Goal: Navigation & Orientation: Find specific page/section

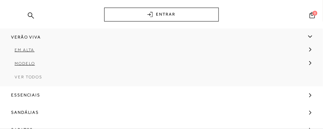
click at [36, 76] on span "Ver Todos" at bounding box center [29, 77] width 28 height 5
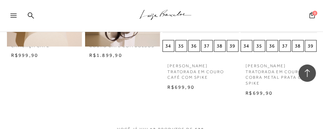
scroll to position [509, 0]
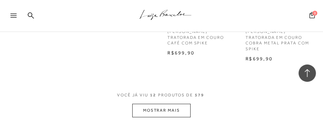
click at [156, 104] on button "MOSTRAR MAIS" at bounding box center [161, 111] width 58 height 14
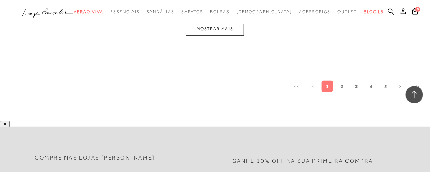
scroll to position [925, 0]
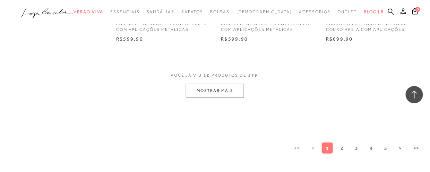
click at [226, 84] on button "MOSTRAR MAIS" at bounding box center [215, 91] width 58 height 14
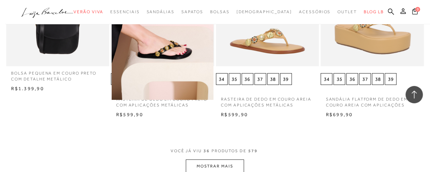
scroll to position [863, 0]
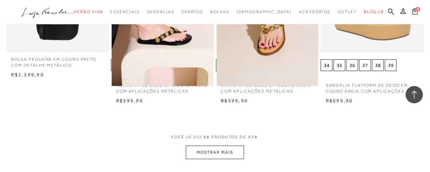
click at [224, 129] on button "MOSTRAR MAIS" at bounding box center [215, 153] width 58 height 14
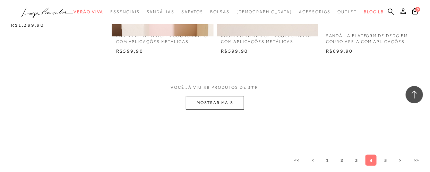
scroll to position [987, 0]
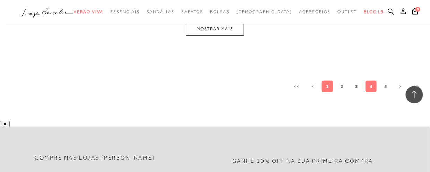
click at [322, 81] on link "Ir para página 1" at bounding box center [327, 86] width 11 height 11
click at [322, 84] on span "1" at bounding box center [327, 87] width 3 height 6
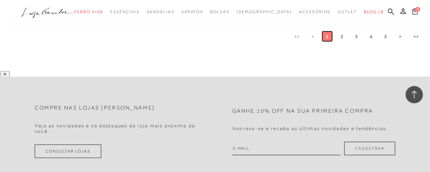
scroll to position [946, 0]
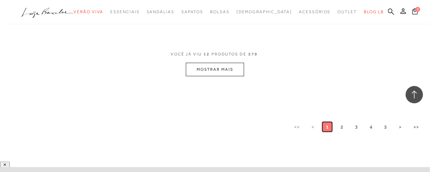
click at [322, 124] on span "1" at bounding box center [327, 127] width 3 height 6
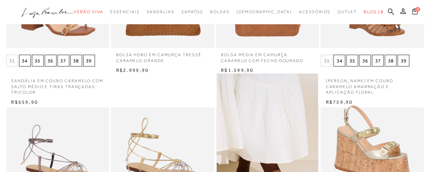
scroll to position [0, 0]
